Goal: Task Accomplishment & Management: Manage account settings

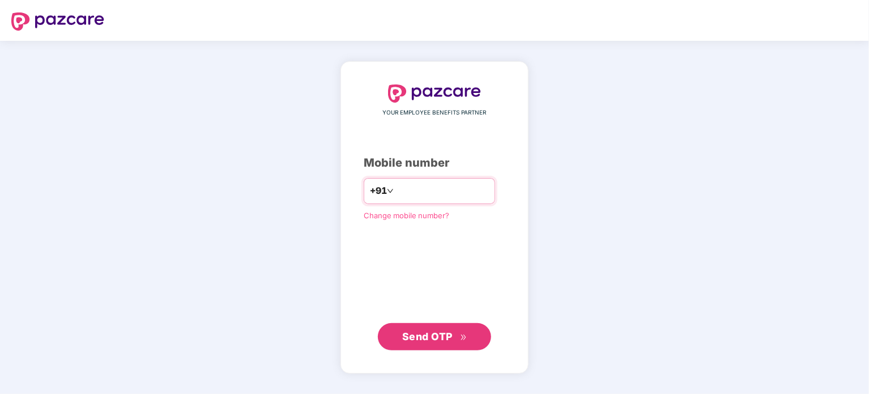
click at [483, 194] on input "number" at bounding box center [442, 191] width 93 height 18
type input "**********"
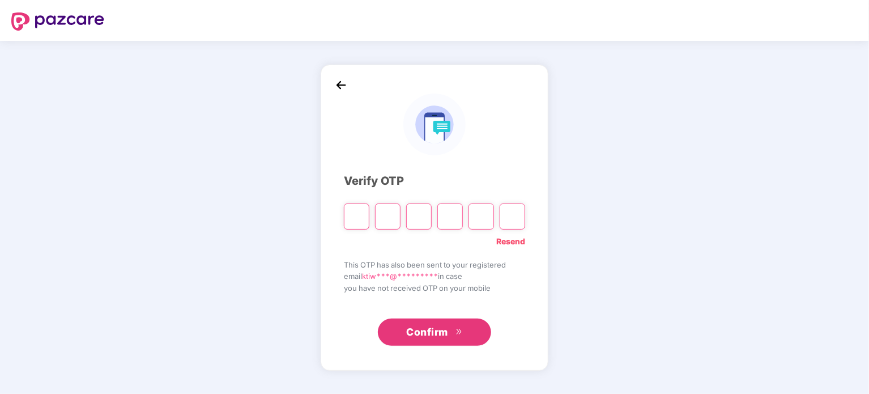
type input "*"
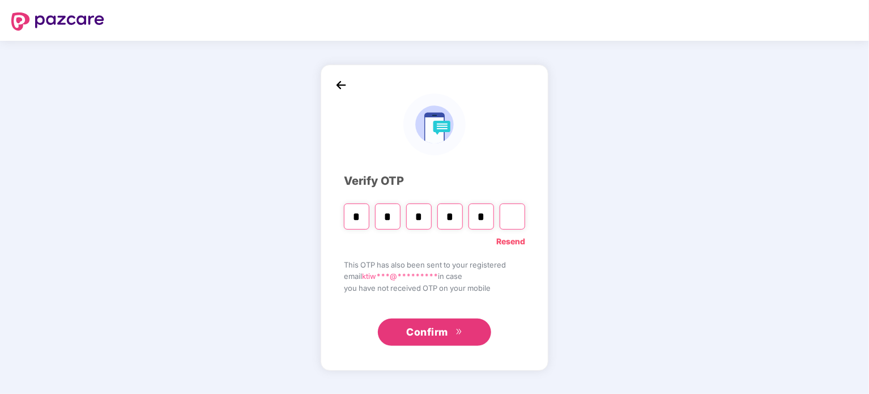
type input "*"
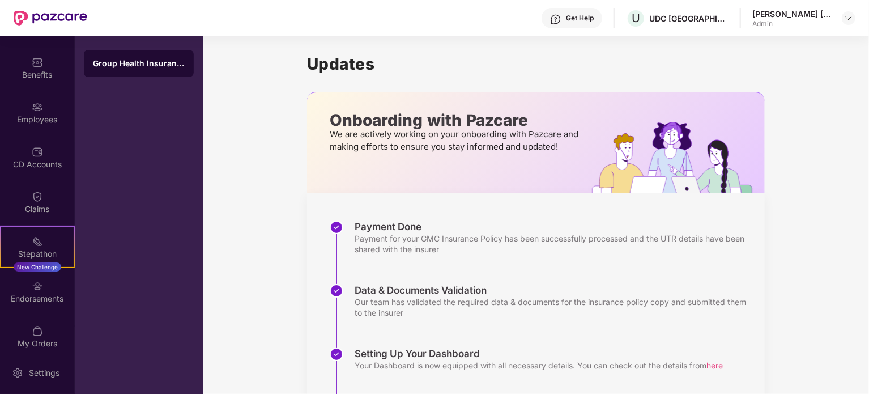
scroll to position [88, 0]
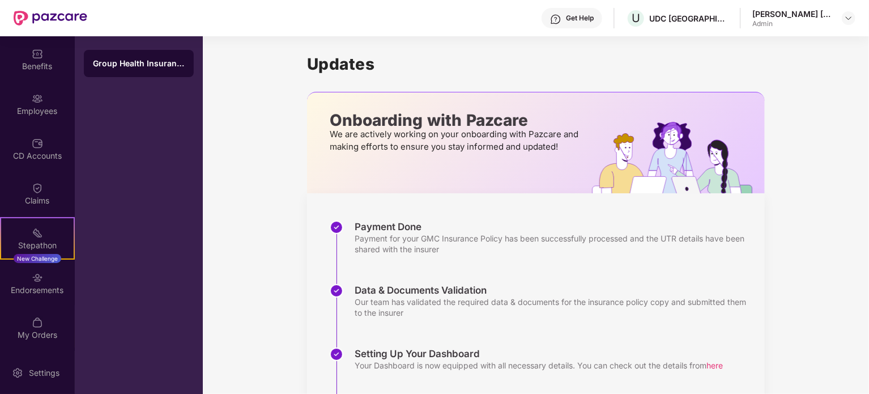
drag, startPoint x: 75, startPoint y: 274, endPoint x: 79, endPoint y: 160, distance: 114.5
click at [79, 160] on div "Group Health Insurance" at bounding box center [139, 214] width 128 height 357
drag, startPoint x: 70, startPoint y: 113, endPoint x: 72, endPoint y: 80, distance: 32.9
click at [72, 80] on div "Updates OverView Benefits Employees CD Accounts Claims Stepathon New Challenge …" at bounding box center [37, 193] width 75 height 315
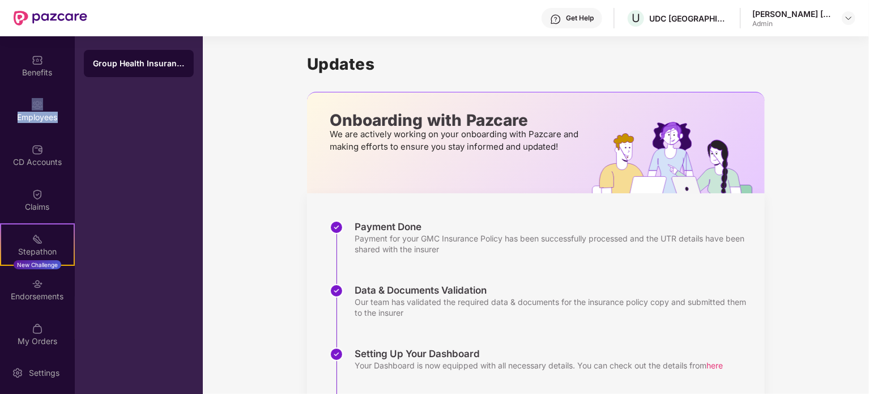
scroll to position [0, 0]
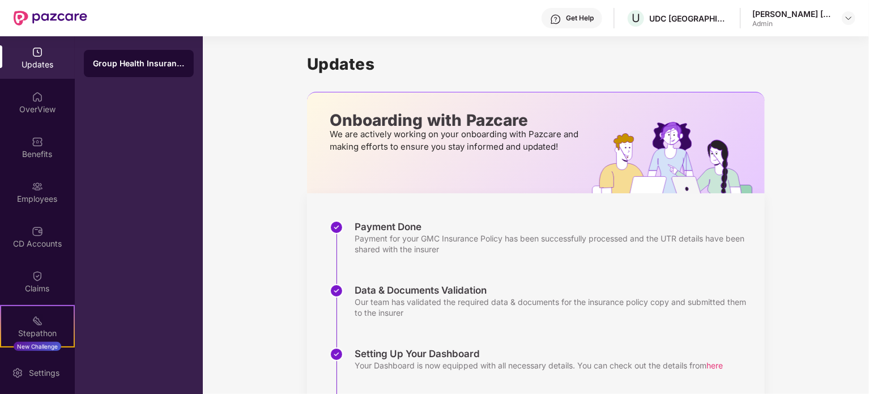
click at [43, 59] on div "Updates" at bounding box center [37, 64] width 75 height 11
click at [32, 188] on img at bounding box center [37, 186] width 11 height 11
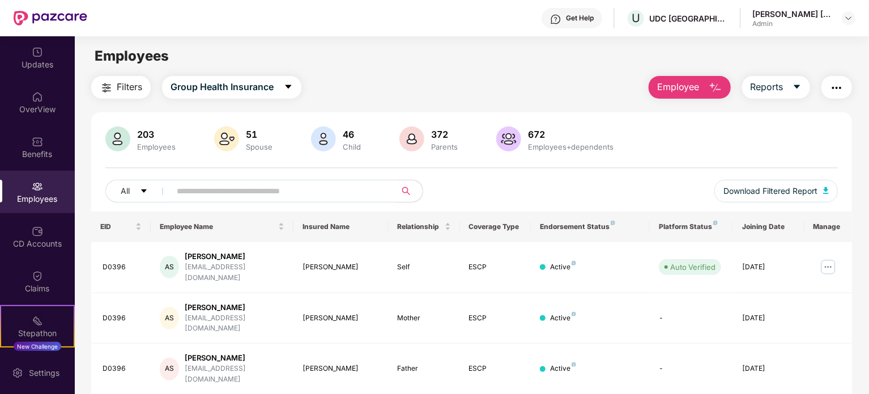
click at [720, 86] on img "button" at bounding box center [716, 88] width 14 height 14
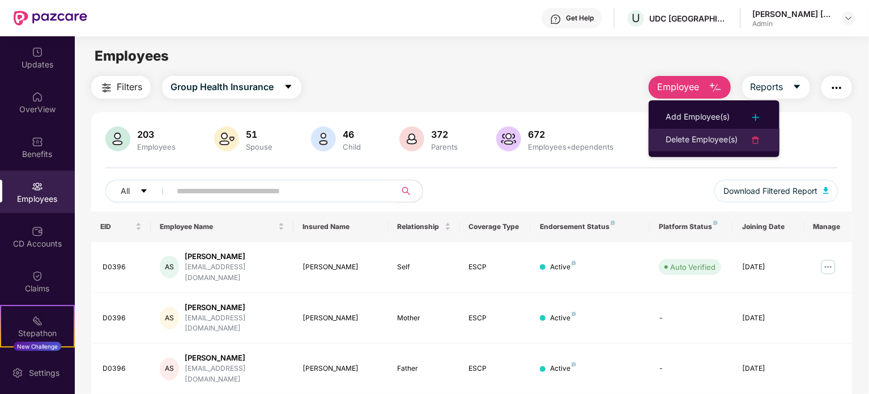
click at [688, 134] on div "Delete Employee(s)" at bounding box center [702, 140] width 72 height 14
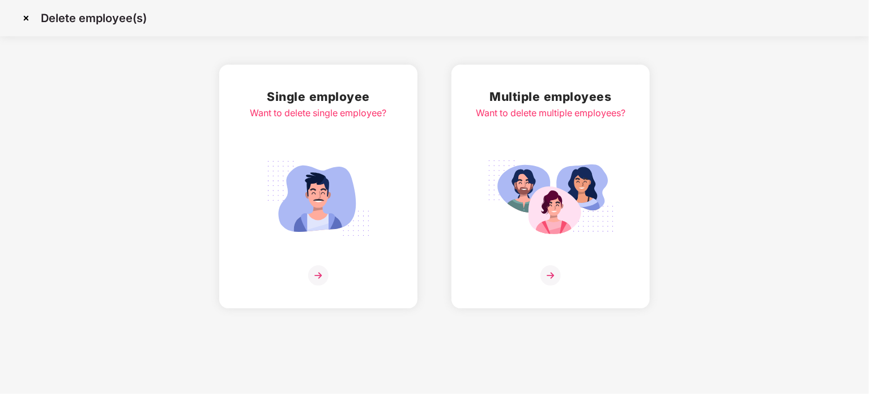
click at [323, 277] on img at bounding box center [318, 275] width 20 height 20
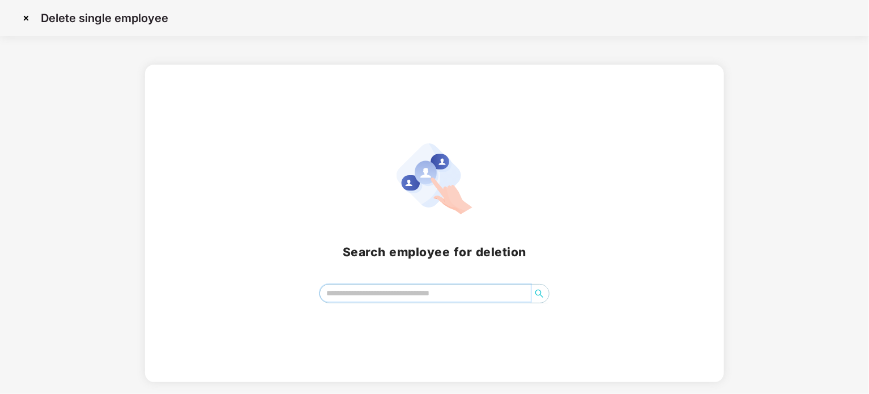
click at [433, 294] on input "search" at bounding box center [425, 292] width 211 height 17
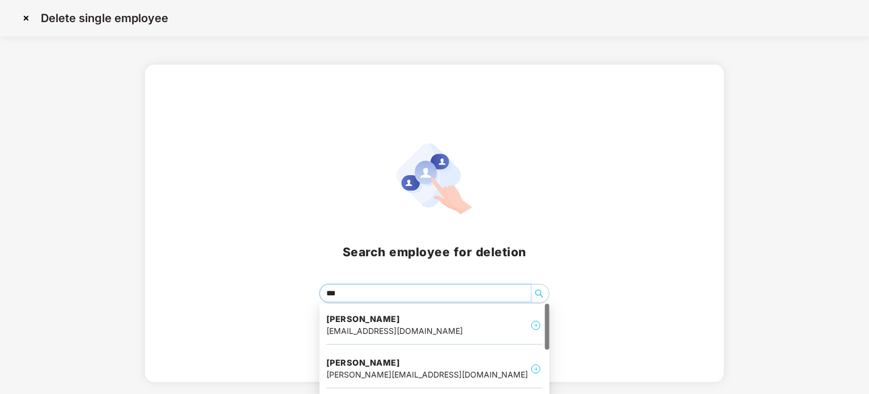
type input "****"
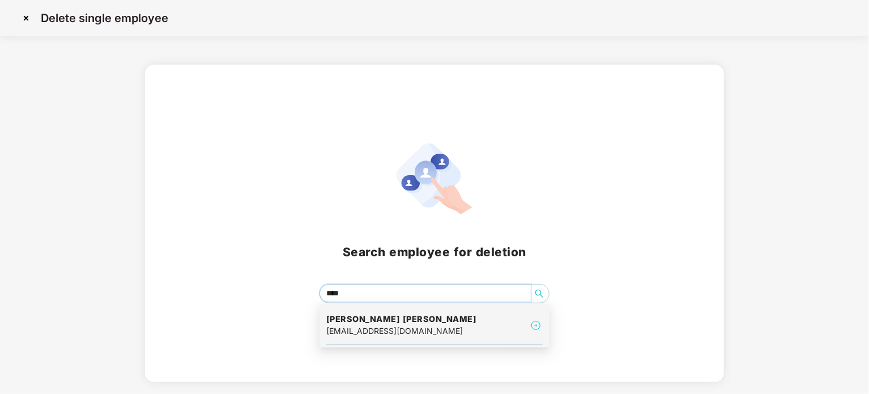
click at [405, 329] on div "[EMAIL_ADDRESS][DOMAIN_NAME]" at bounding box center [401, 331] width 151 height 12
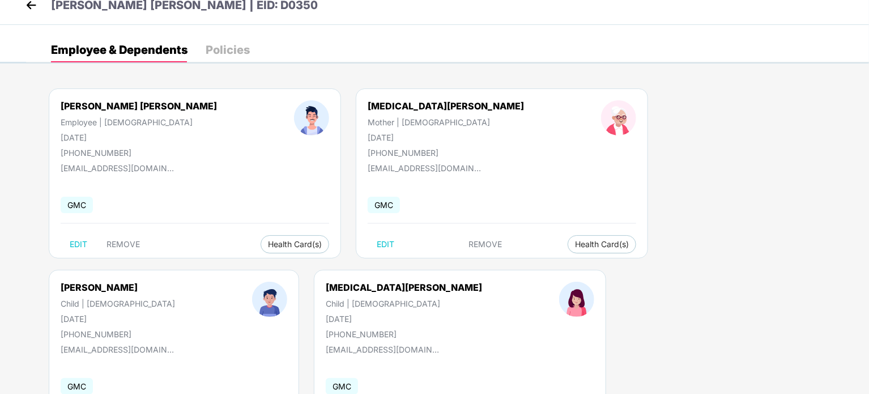
scroll to position [14, 0]
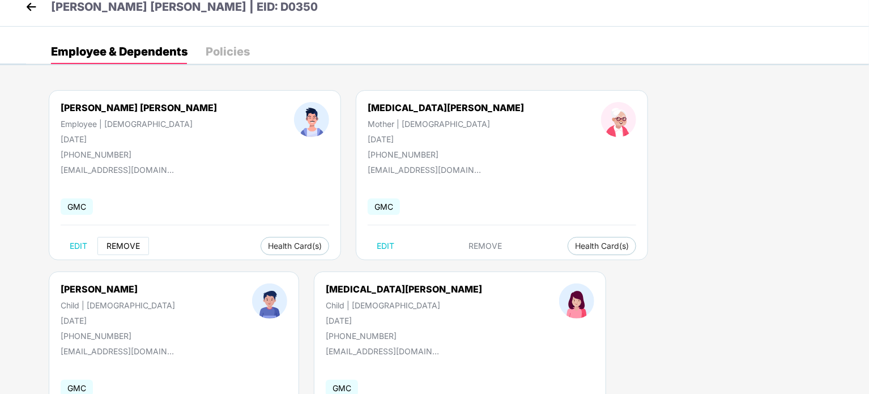
click at [120, 241] on span "REMOVE" at bounding box center [122, 245] width 33 height 9
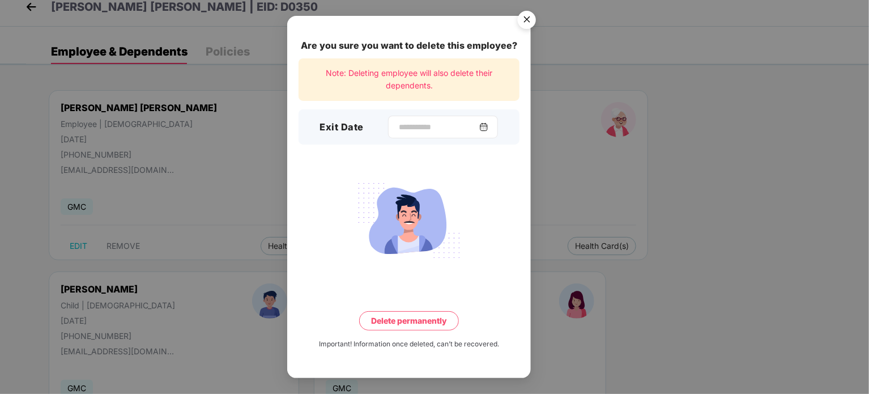
click at [488, 125] on img at bounding box center [483, 126] width 9 height 9
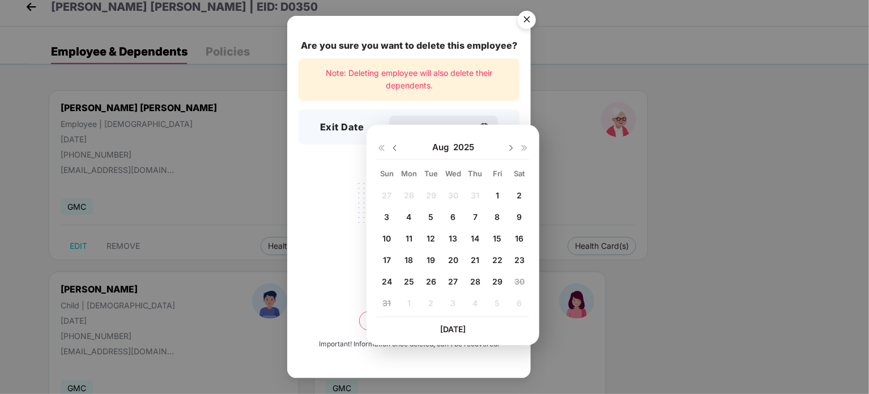
click at [498, 280] on span "29" at bounding box center [497, 281] width 10 height 10
type input "**********"
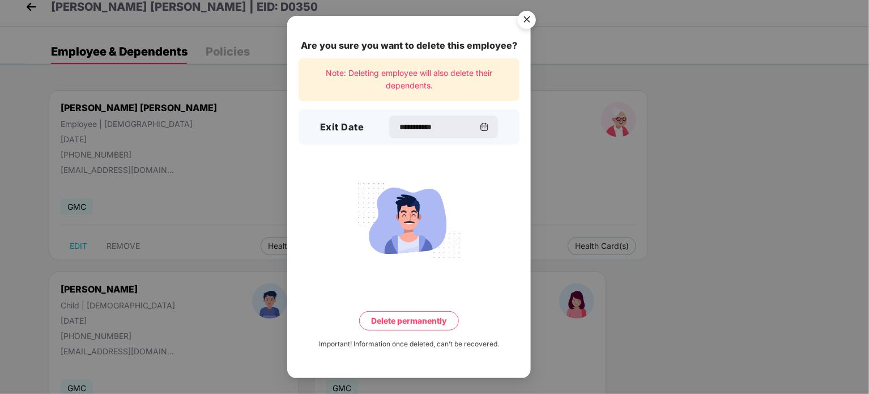
click at [412, 323] on button "Delete permanently" at bounding box center [409, 320] width 100 height 19
